Goal: Communication & Community: Answer question/provide support

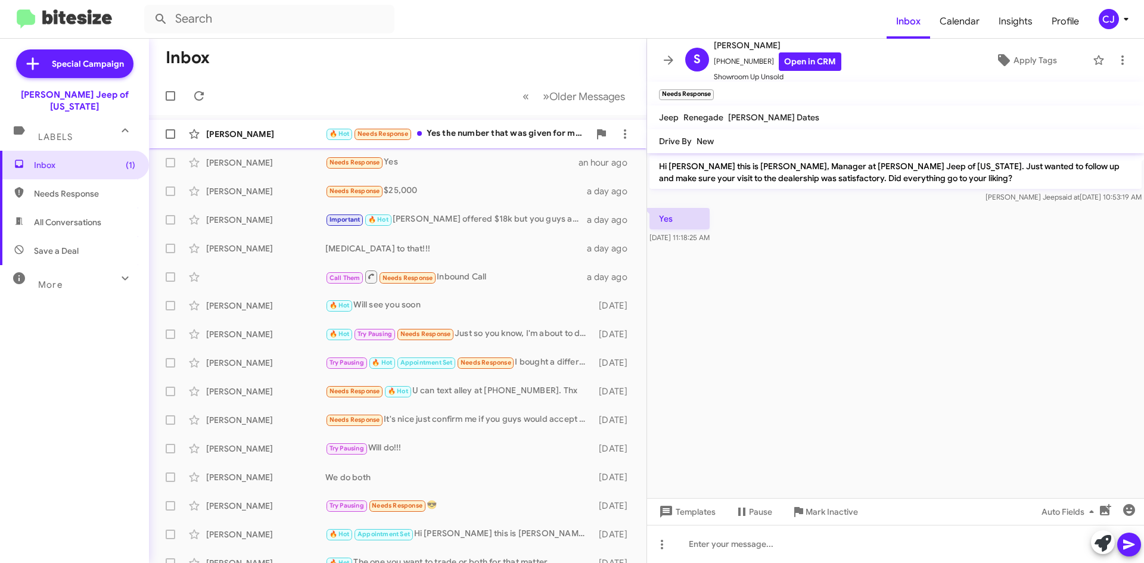
click at [495, 131] on div "🔥 Hot Needs Response Yes the number that was given for my car" at bounding box center [457, 134] width 264 height 14
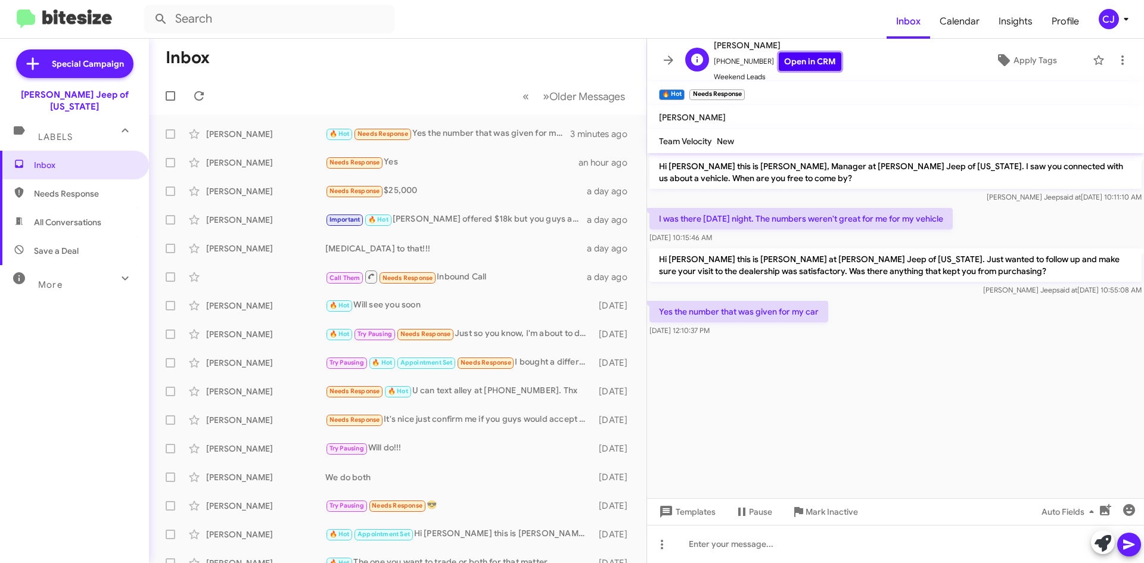
click at [797, 59] on link "Open in CRM" at bounding box center [810, 61] width 63 height 18
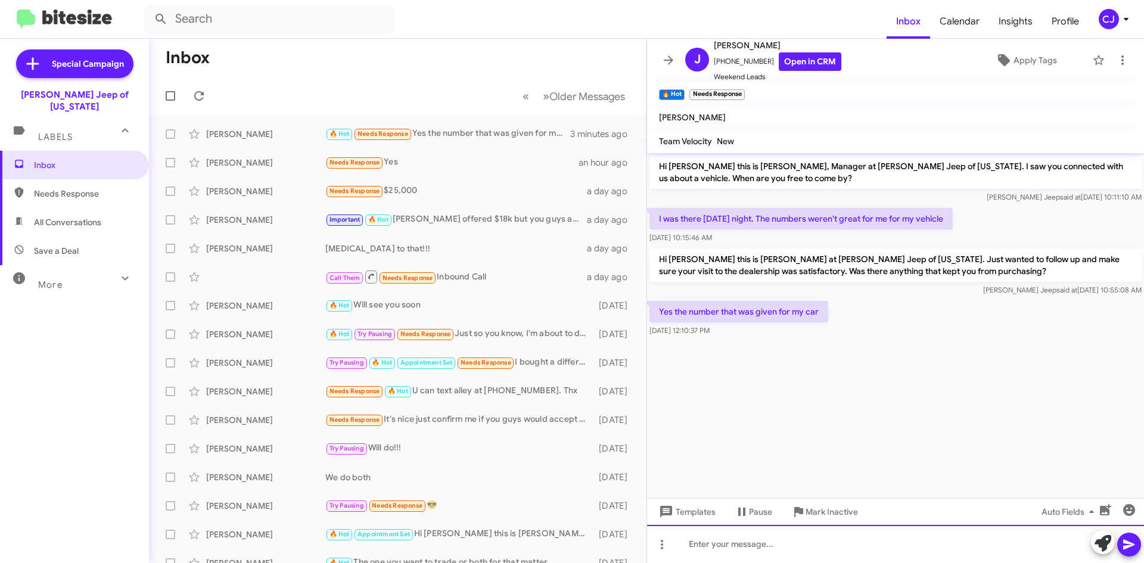
click at [680, 540] on div at bounding box center [895, 544] width 497 height 38
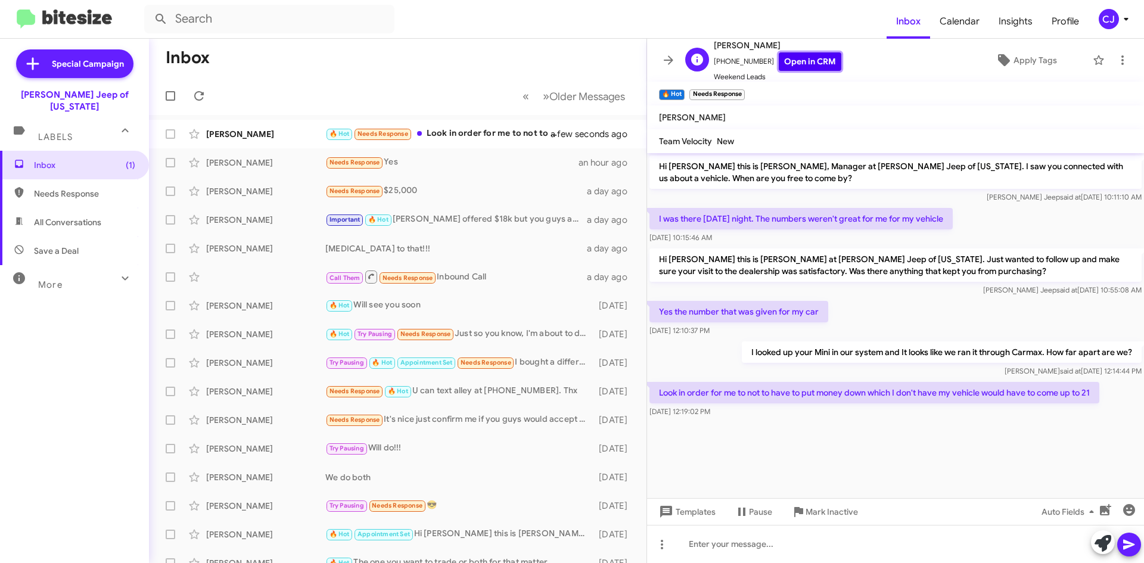
click at [812, 57] on link "Open in CRM" at bounding box center [810, 61] width 63 height 18
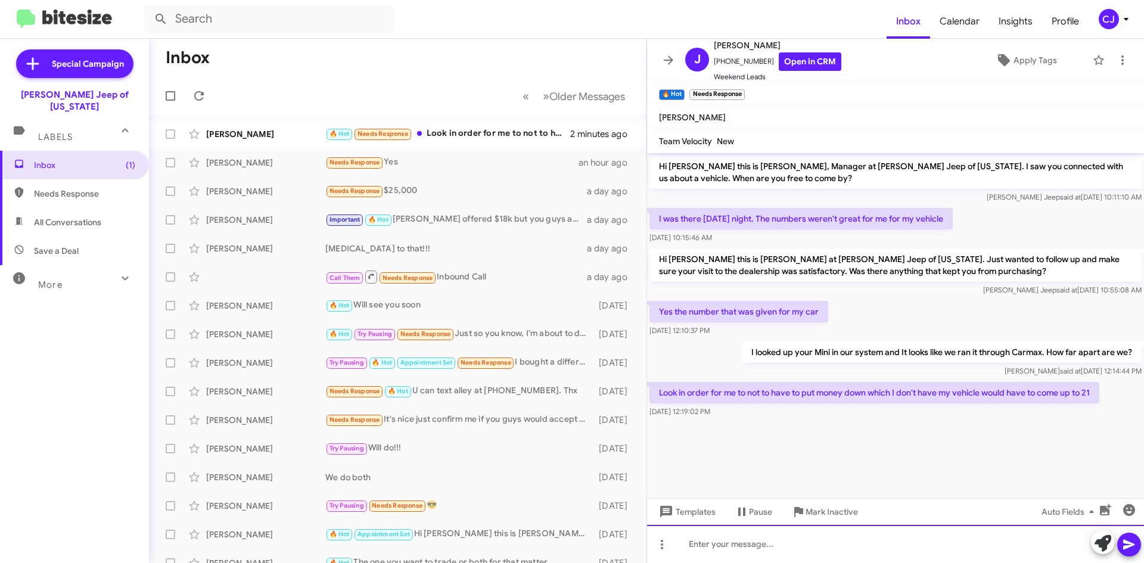
click at [709, 542] on div at bounding box center [895, 544] width 497 height 38
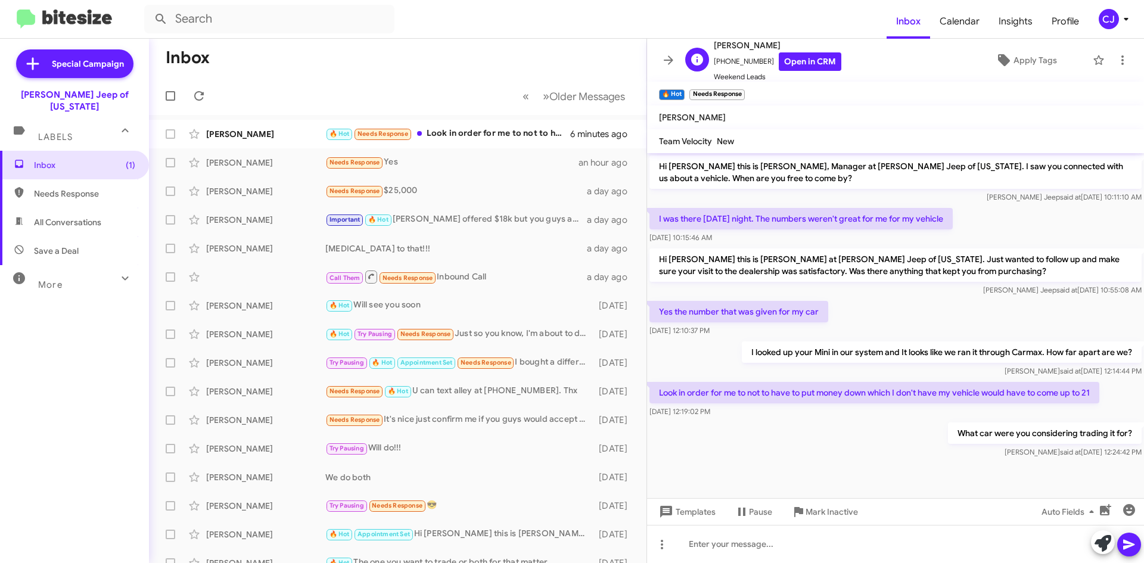
click at [816, 71] on span "Weekend Leads" at bounding box center [778, 77] width 128 height 12
click at [813, 65] on link "Open in CRM" at bounding box center [810, 61] width 63 height 18
click at [811, 61] on link "Open in CRM" at bounding box center [810, 61] width 63 height 18
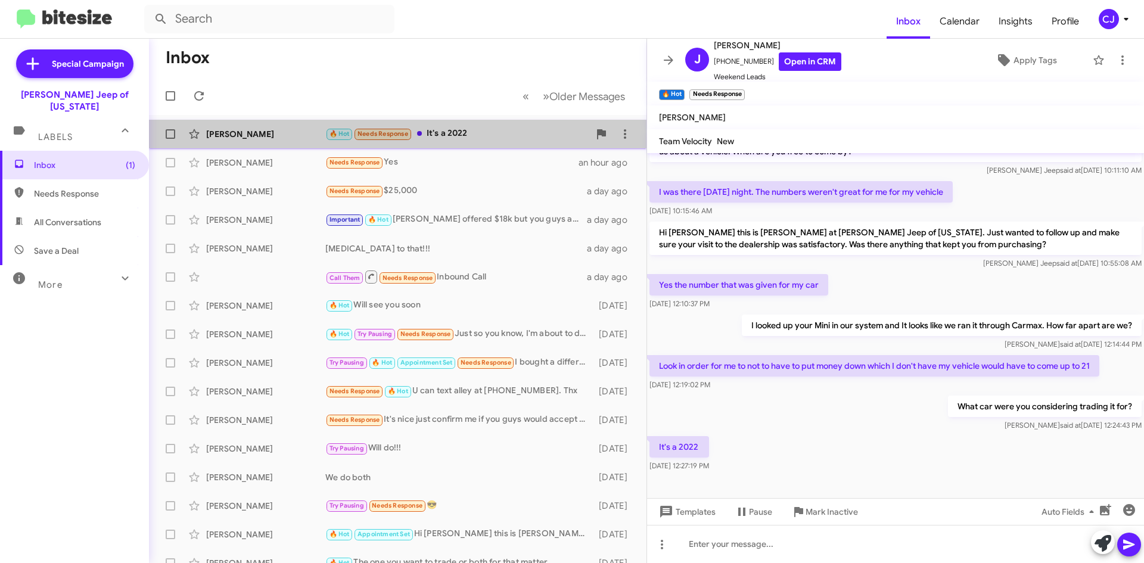
click at [485, 136] on div "🔥 Hot Needs Response It's a 2022" at bounding box center [457, 134] width 264 height 14
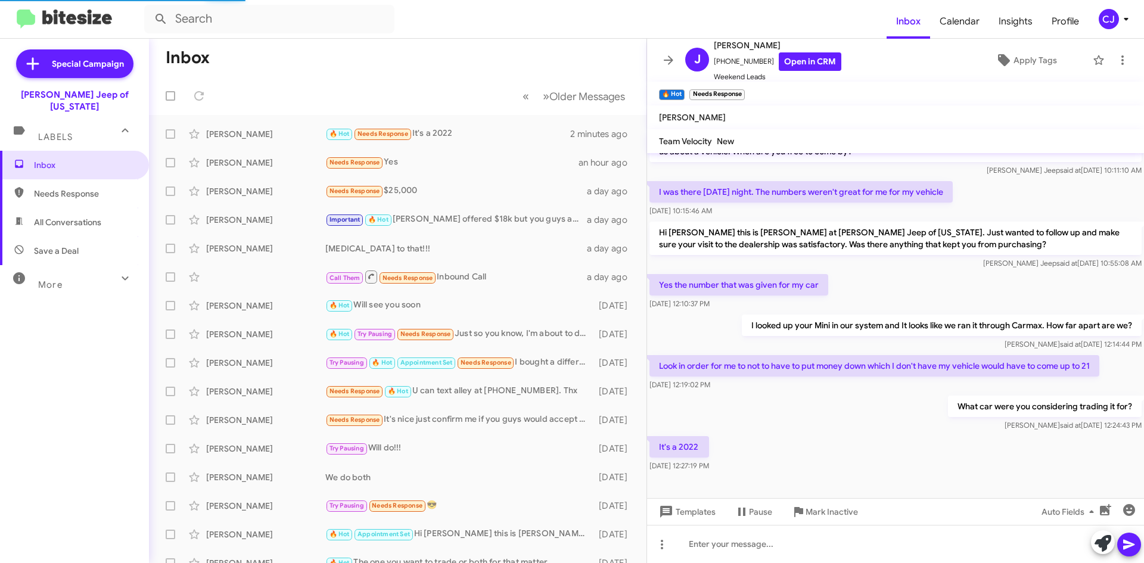
scroll to position [70, 0]
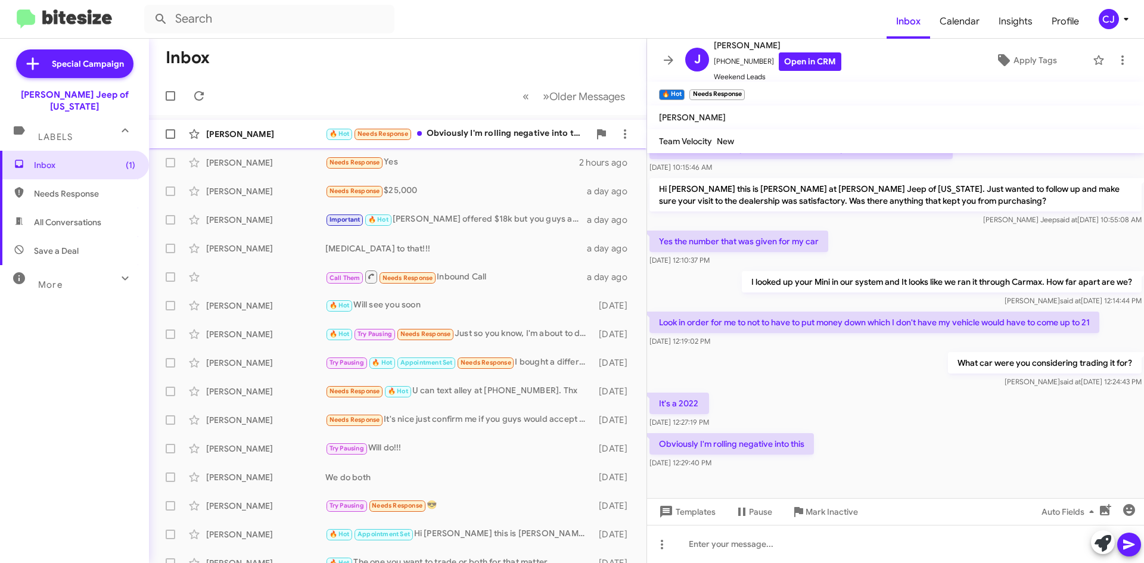
click at [472, 128] on div "🔥 Hot Needs Response Obviously I'm rolling negative into this" at bounding box center [457, 134] width 264 height 14
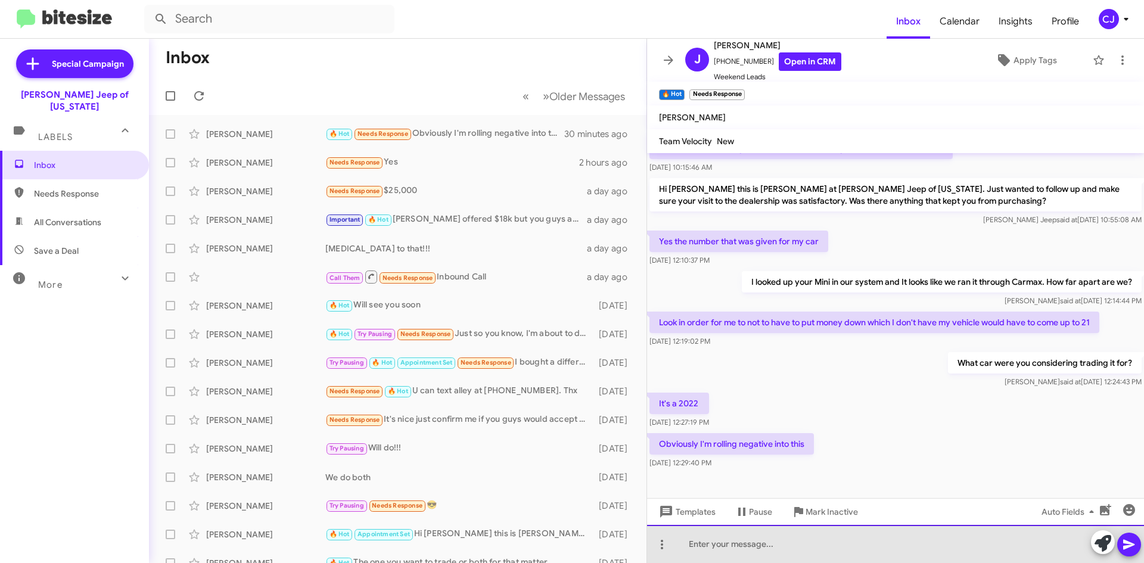
click at [713, 548] on div at bounding box center [895, 544] width 497 height 38
drag, startPoint x: 740, startPoint y: 545, endPoint x: 913, endPoint y: 540, distance: 173.4
click at [913, 540] on div "So upon furture" at bounding box center [895, 544] width 497 height 38
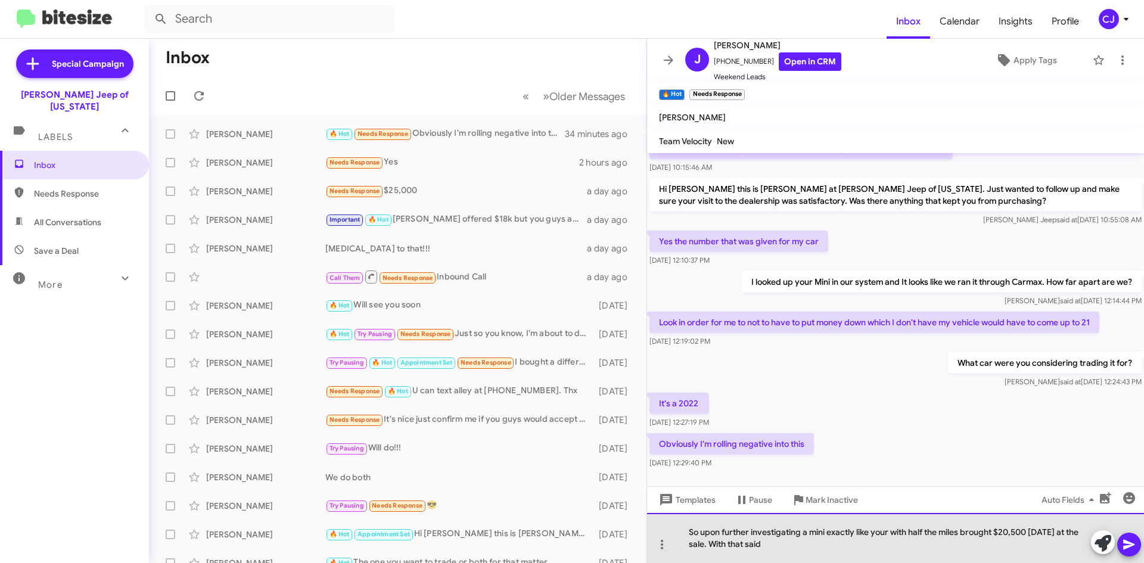
click at [686, 535] on div "So upon further investigating a mini exactly like your with half the miles brou…" at bounding box center [895, 538] width 497 height 50
click at [791, 549] on div "So upon further investigating a mini exactly like your with half the miles brou…" at bounding box center [895, 538] width 497 height 50
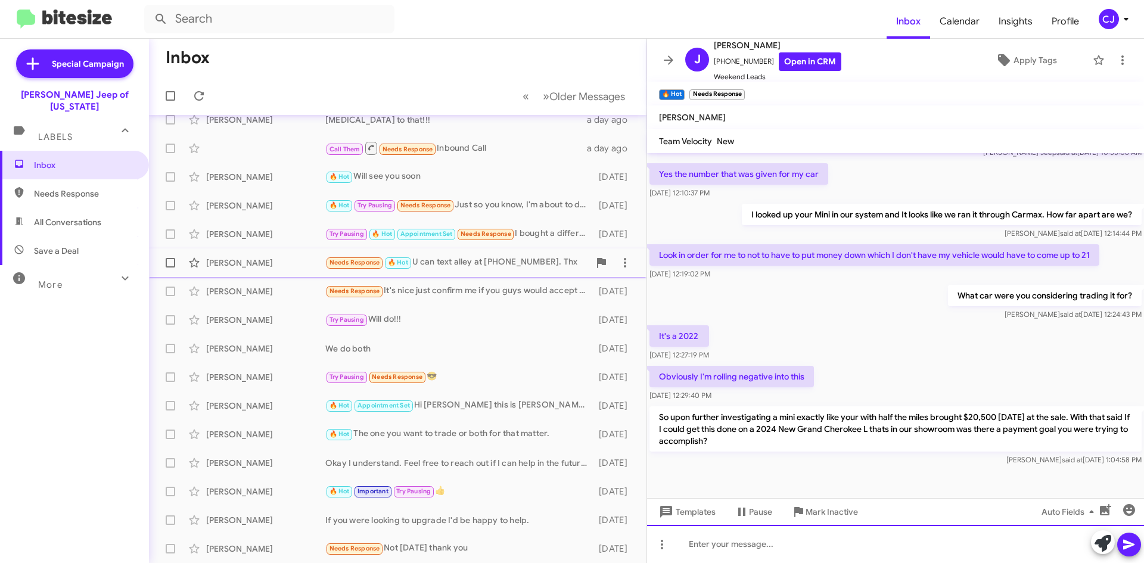
scroll to position [0, 0]
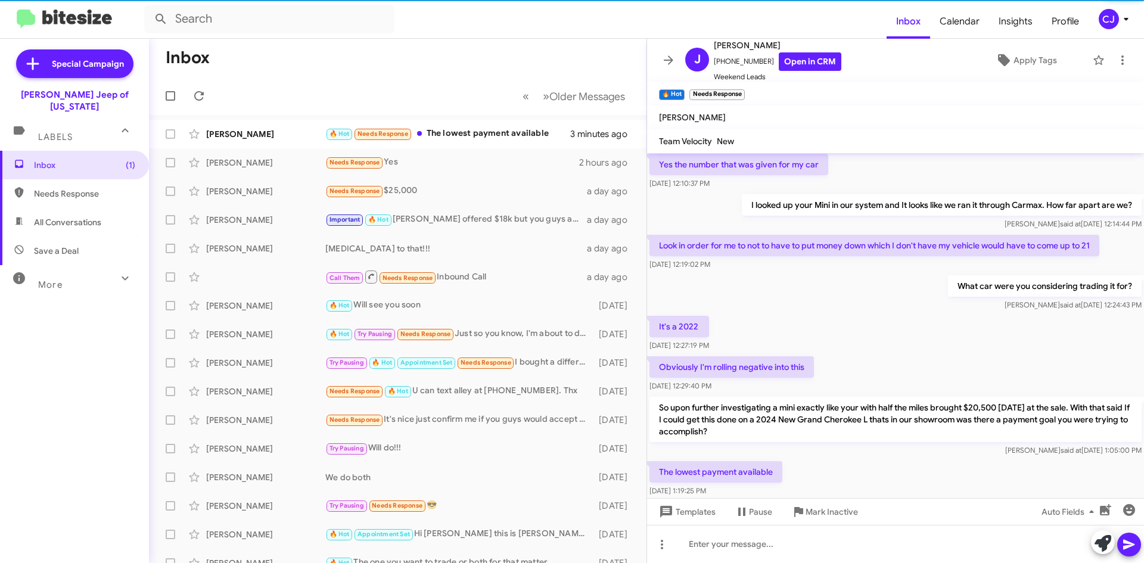
scroll to position [181, 0]
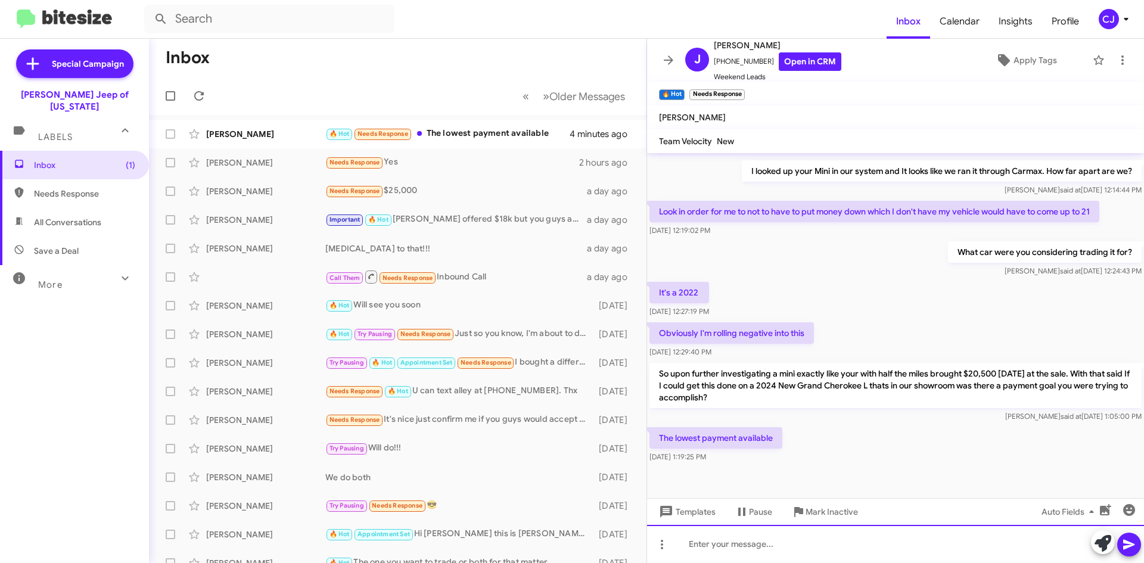
click at [694, 539] on div at bounding box center [895, 544] width 497 height 38
click at [716, 545] on div at bounding box center [895, 544] width 497 height 38
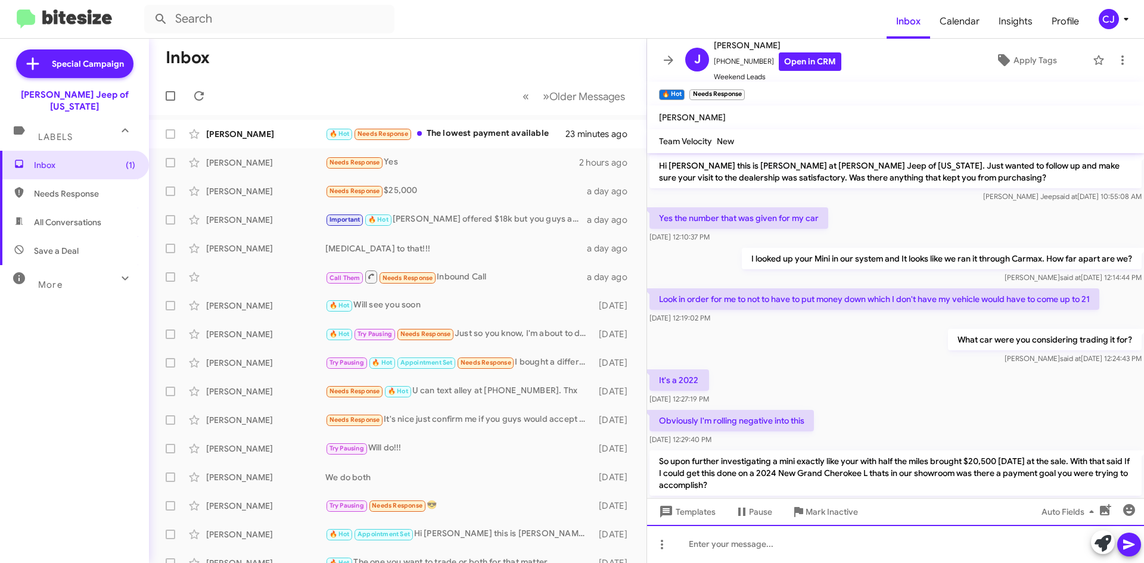
scroll to position [225, 0]
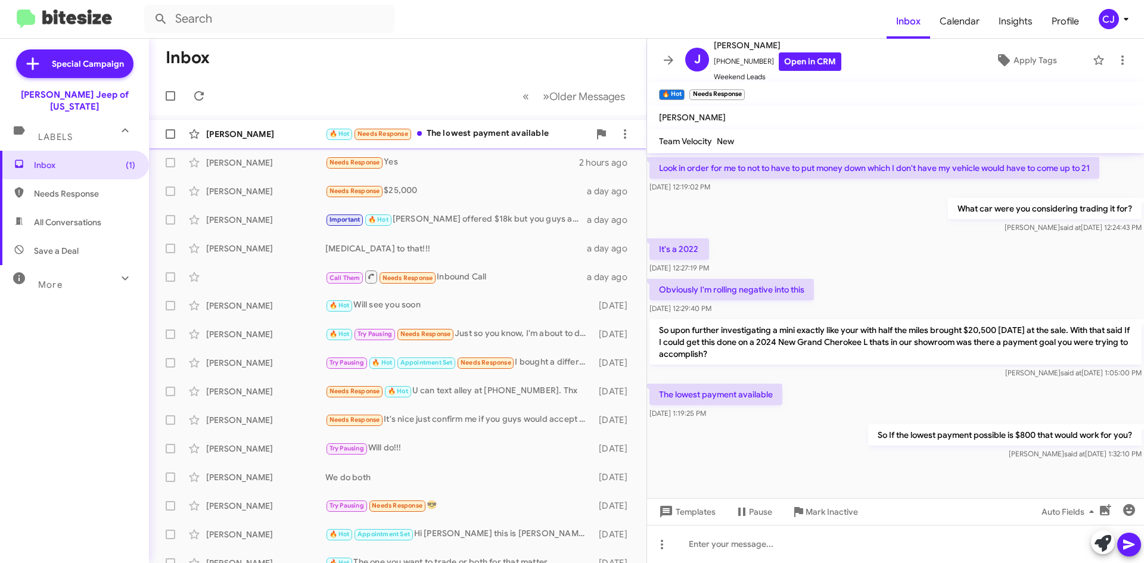
click at [464, 131] on div "🔥 Hot Needs Response The lowest payment available" at bounding box center [457, 134] width 264 height 14
click at [468, 140] on div "🔥 Hot Needs Response The lowest payment available" at bounding box center [457, 134] width 264 height 14
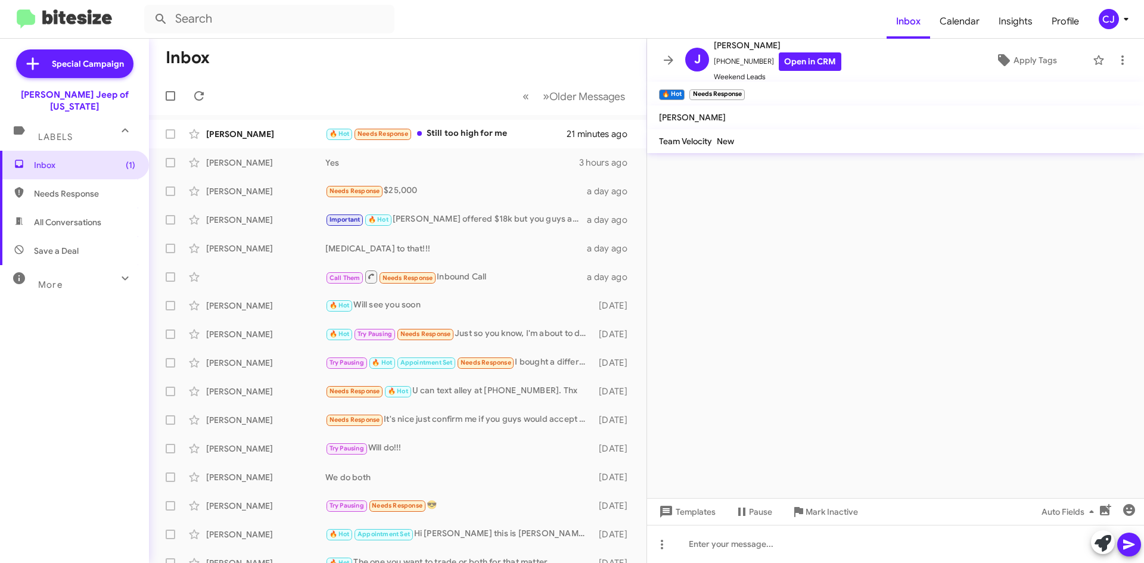
scroll to position [0, 0]
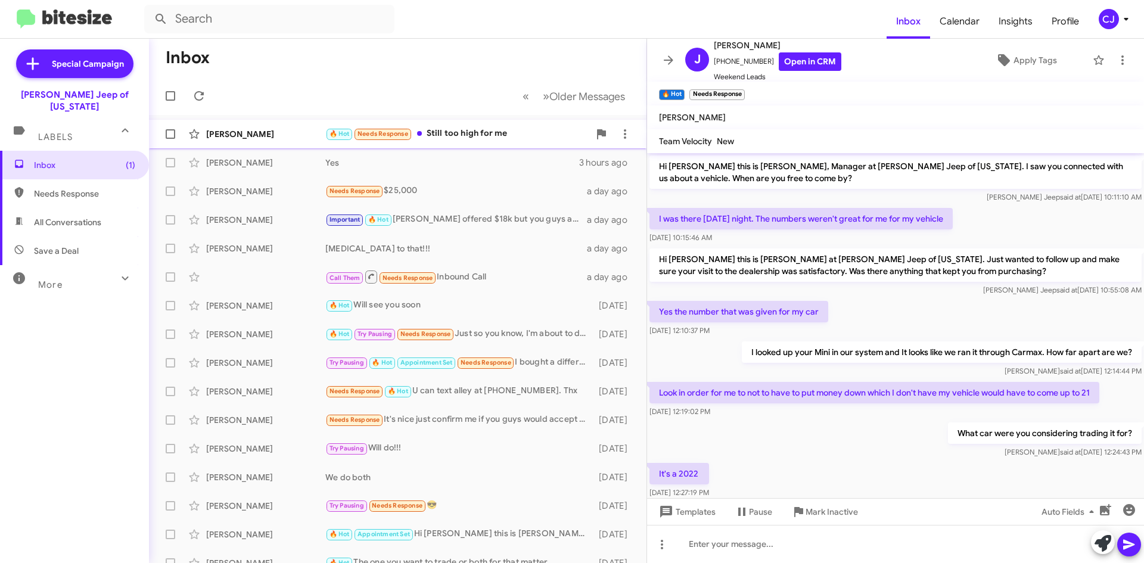
click at [506, 133] on div "🔥 Hot Needs Response Still too high for me" at bounding box center [457, 134] width 264 height 14
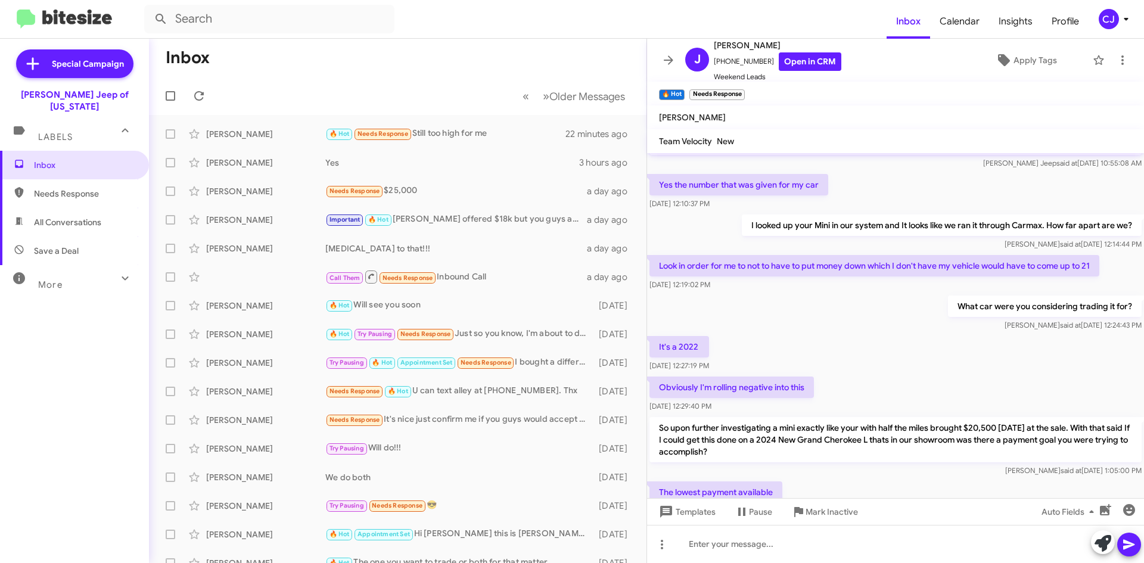
scroll to position [268, 0]
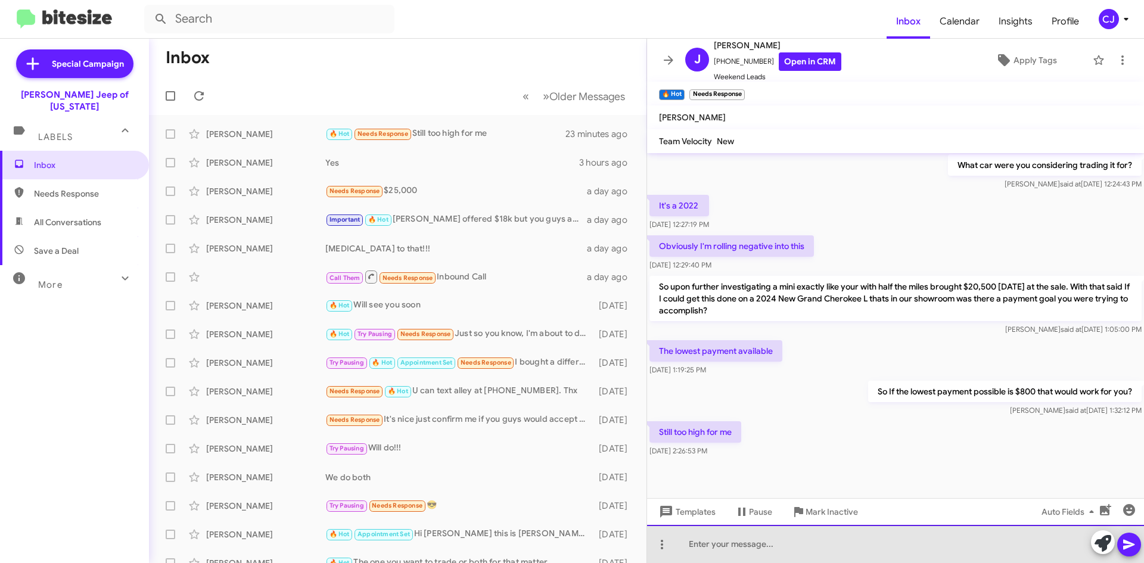
click at [689, 546] on div at bounding box center [895, 544] width 497 height 38
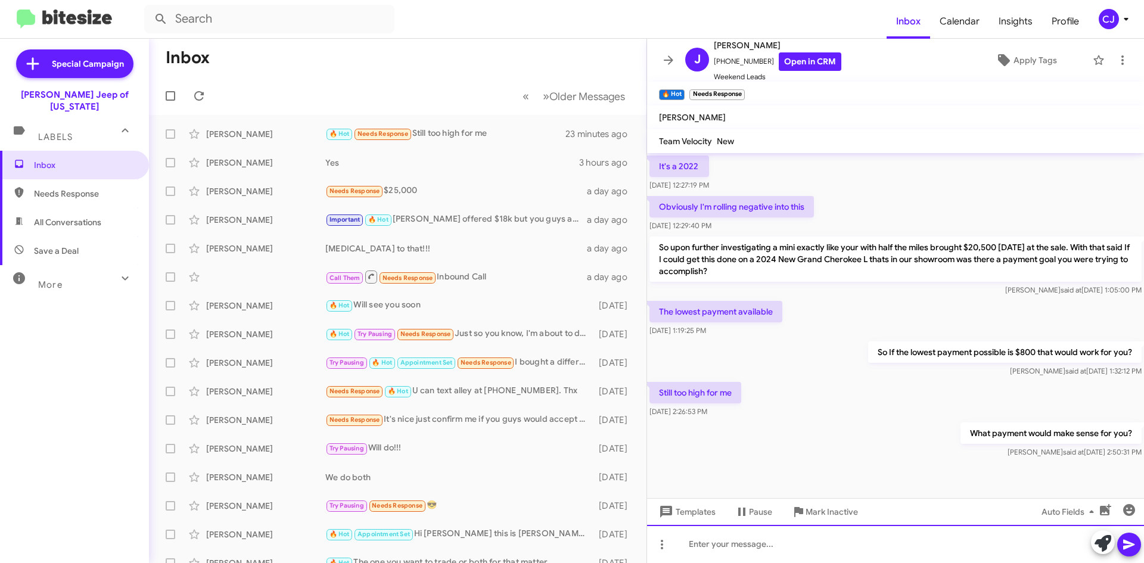
scroll to position [312, 0]
